Goal: Transaction & Acquisition: Purchase product/service

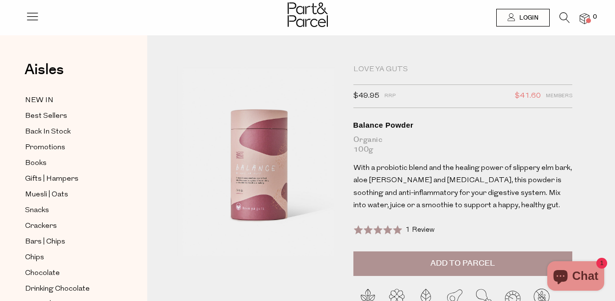
click at [441, 168] on span "With a probiotic blend and the healing power of slippery elm bark, aloe [PERSON…" at bounding box center [463, 187] width 219 height 45
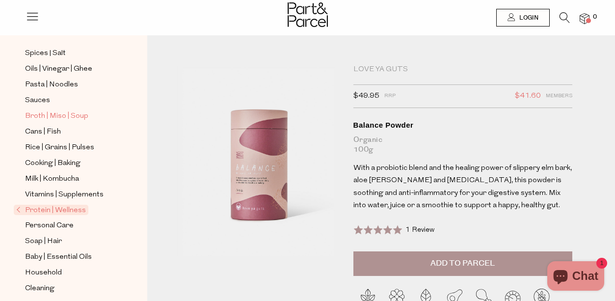
scroll to position [324, 0]
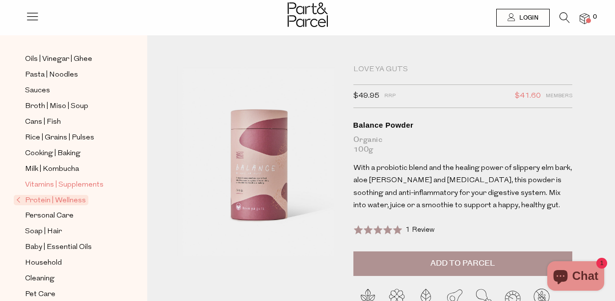
click at [66, 188] on span "Vitamins | Supplements" at bounding box center [64, 185] width 79 height 12
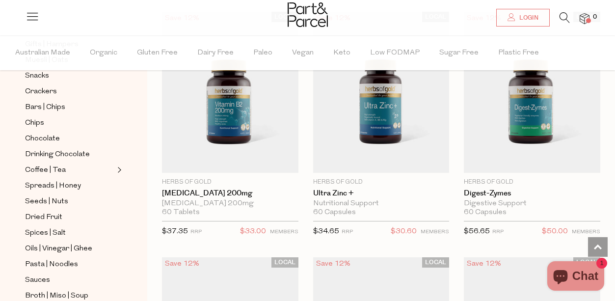
scroll to position [1696, 0]
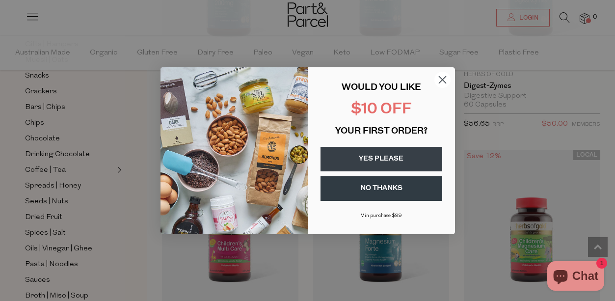
click at [443, 81] on circle "Close dialog" at bounding box center [442, 79] width 16 height 16
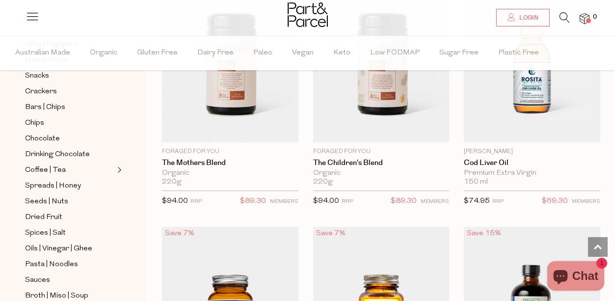
scroll to position [3453, 0]
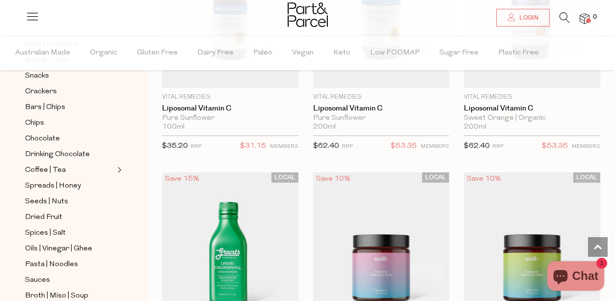
scroll to position [4277, 0]
